Goal: Find specific page/section: Locate a particular part of the current website

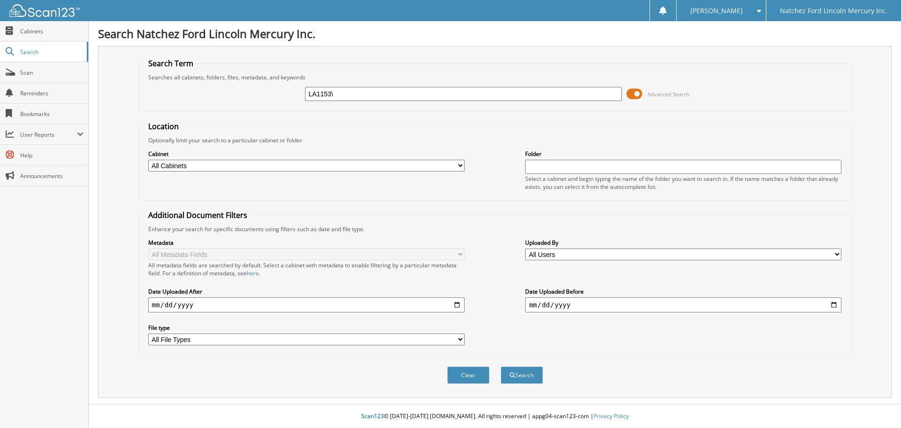
type input "LA1153\"
click at [501, 366] on button "Search" at bounding box center [522, 374] width 42 height 17
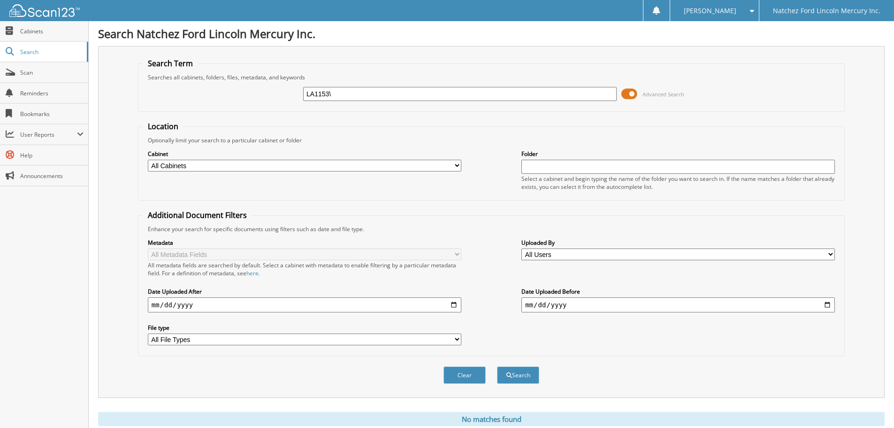
click at [338, 99] on input "LA1153\" at bounding box center [460, 94] width 314 height 14
type input "LA1153"
click at [497, 366] on button "Search" at bounding box center [518, 374] width 42 height 17
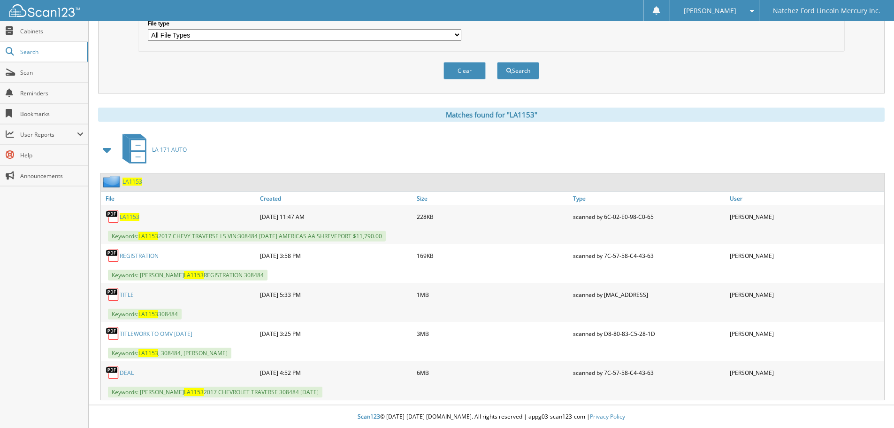
scroll to position [305, 0]
click at [133, 181] on span "LA1153" at bounding box center [133, 181] width 20 height 8
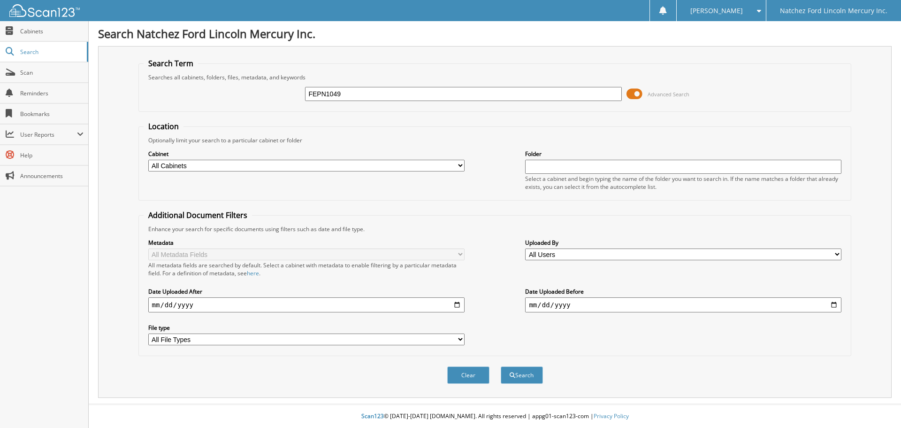
type input "FEPN1049"
click at [501, 366] on button "Search" at bounding box center [522, 374] width 42 height 17
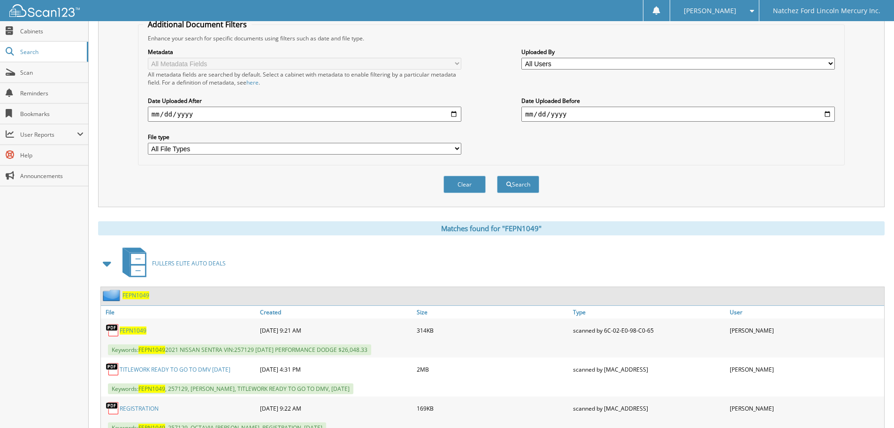
scroll to position [329, 0]
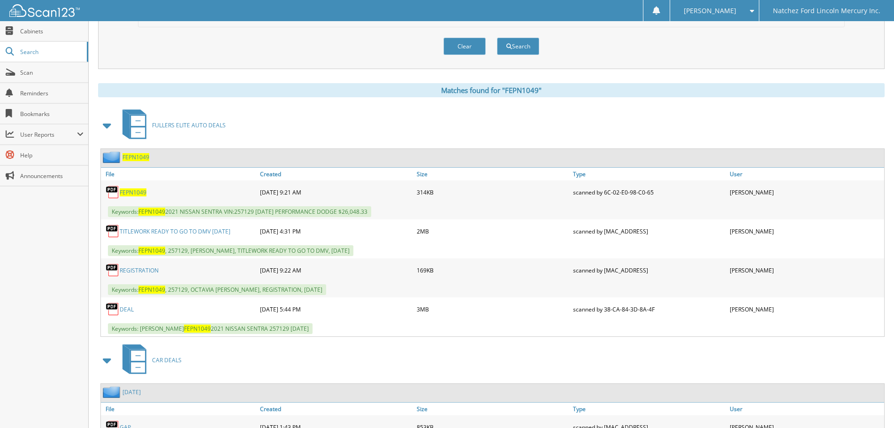
click at [134, 156] on span "FEPN1049" at bounding box center [136, 157] width 27 height 8
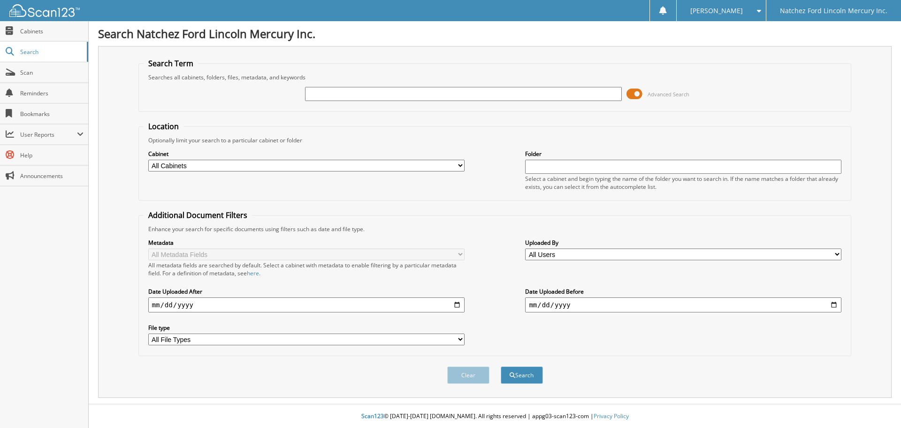
click at [316, 93] on input "text" at bounding box center [463, 94] width 316 height 14
type input "NS1498"
click at [501, 366] on button "Search" at bounding box center [522, 374] width 42 height 17
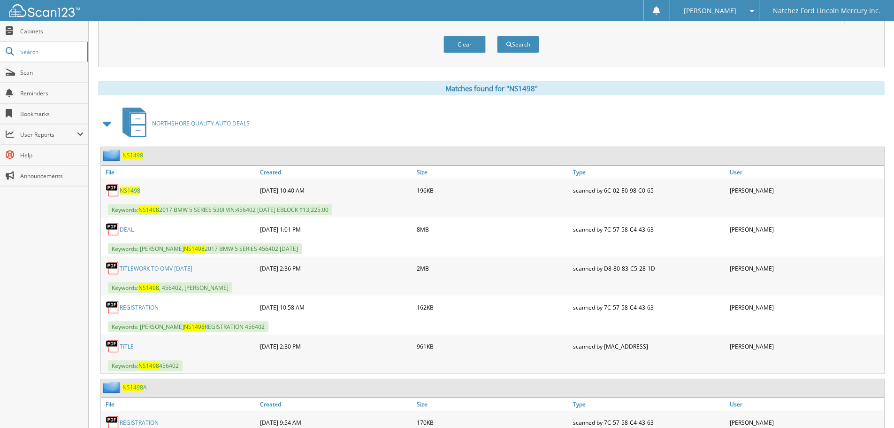
scroll to position [329, 0]
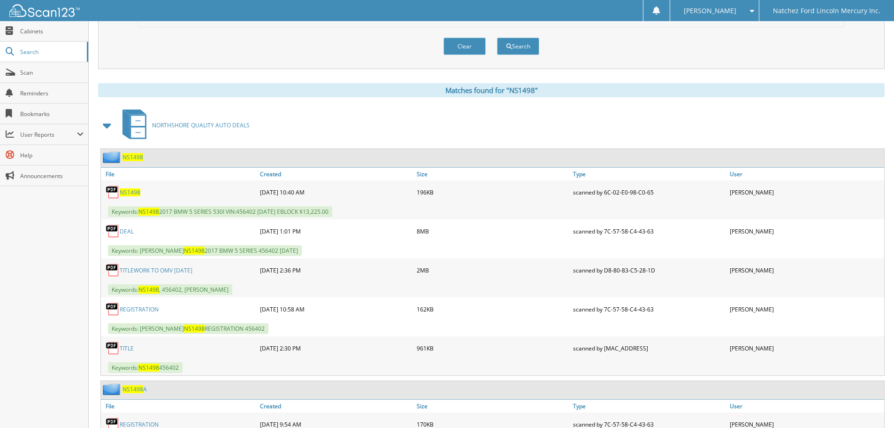
click at [133, 156] on span "NS1498" at bounding box center [133, 157] width 21 height 8
